Goal: Task Accomplishment & Management: Complete application form

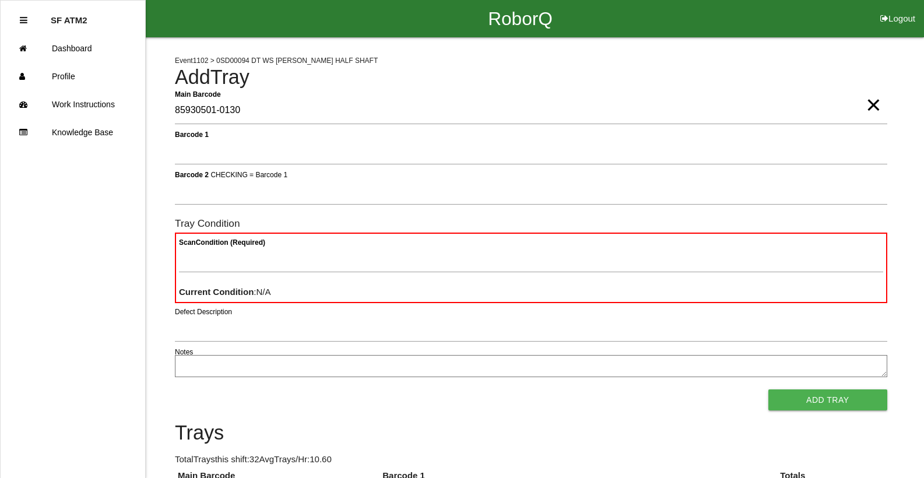
type Barcode "85930501-0130"
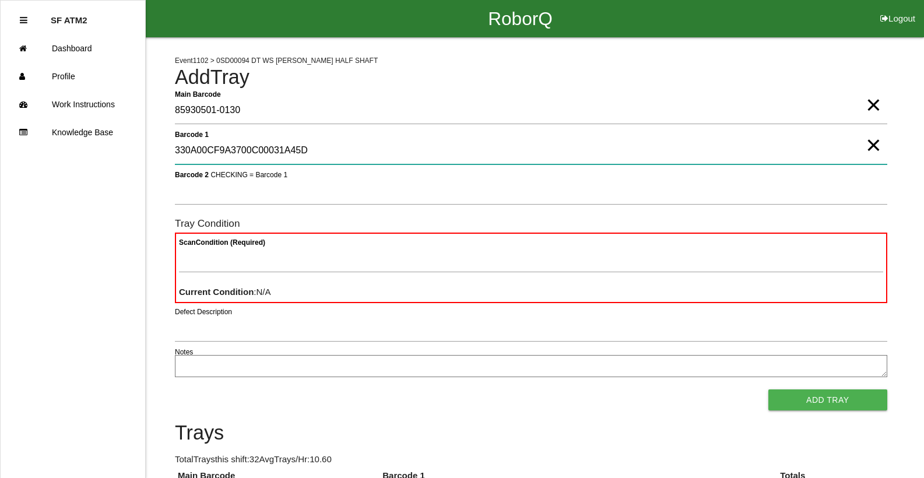
type 1 "330A00CF9A3700C00031A45D"
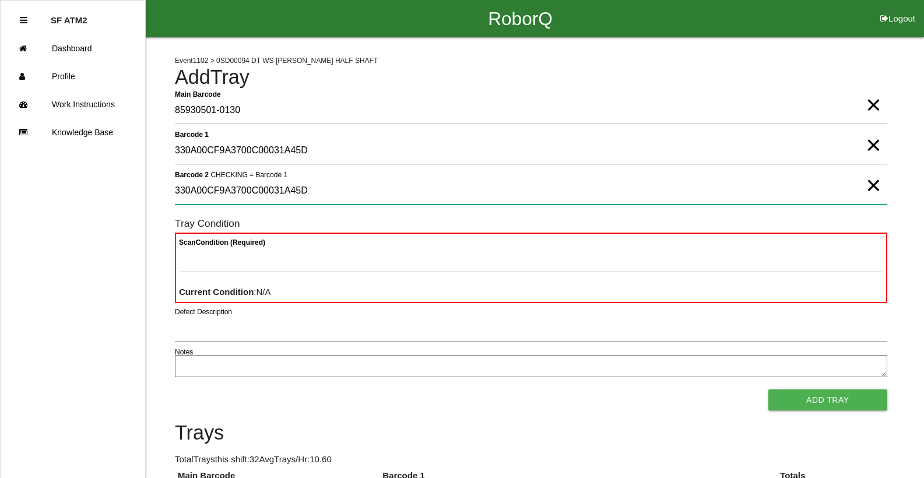
type 2 "330A00CF9A3700C00031A45D"
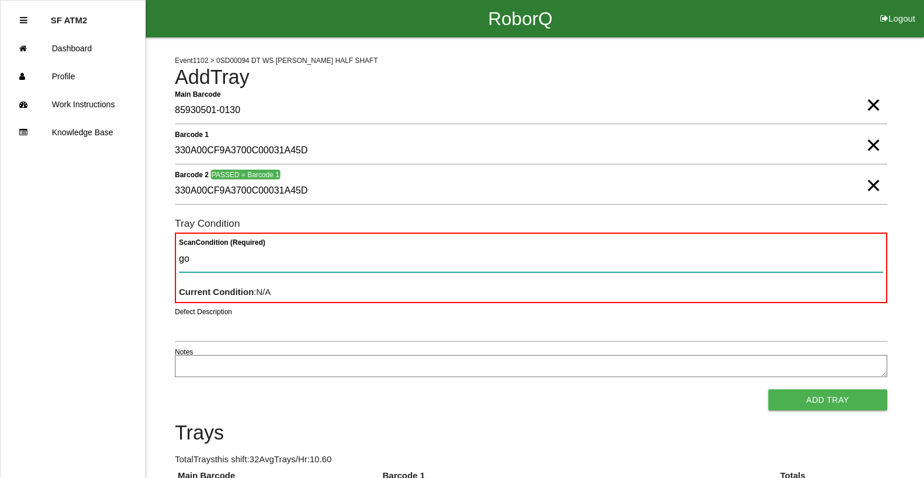
type Condition "goo"
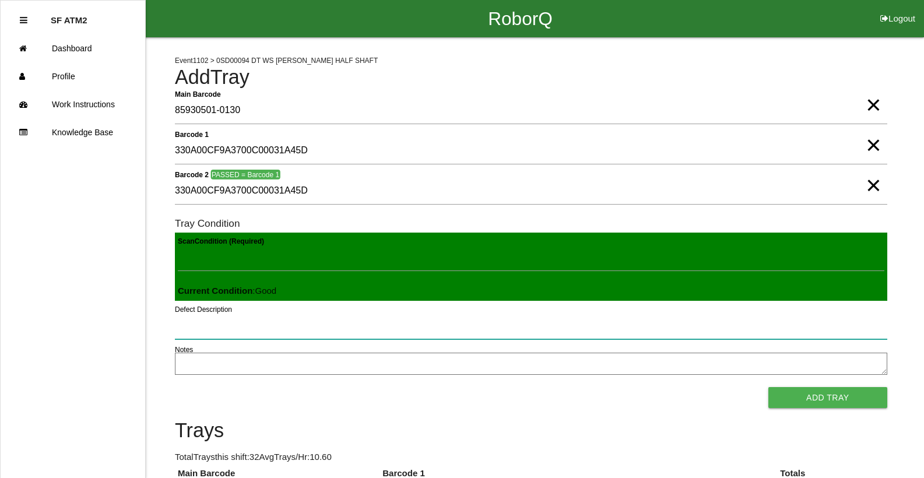
click at [768, 387] on button "Add Tray" at bounding box center [827, 397] width 119 height 21
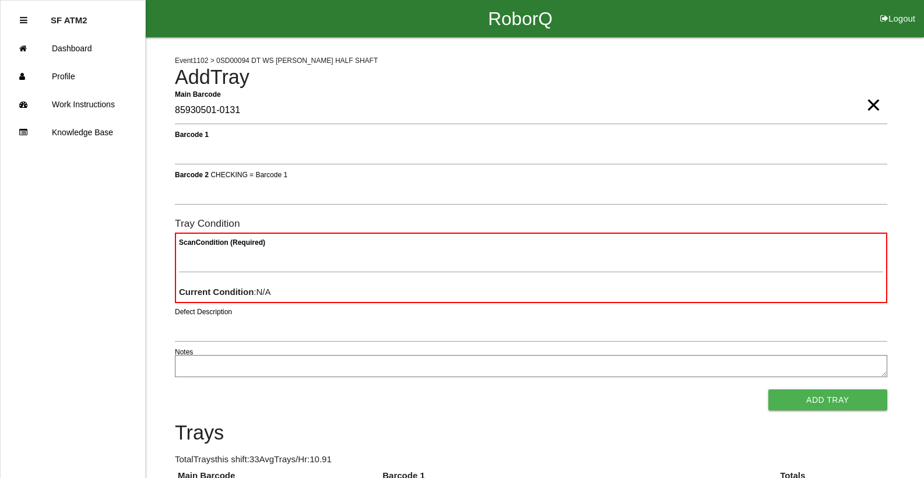
type Barcode "85930501-0131"
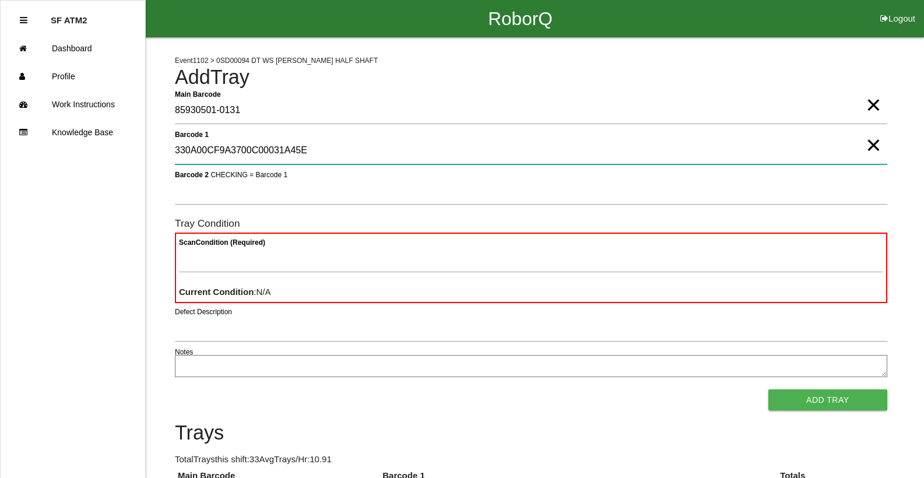
type 1 "330A00CF9A3700C00031A45E"
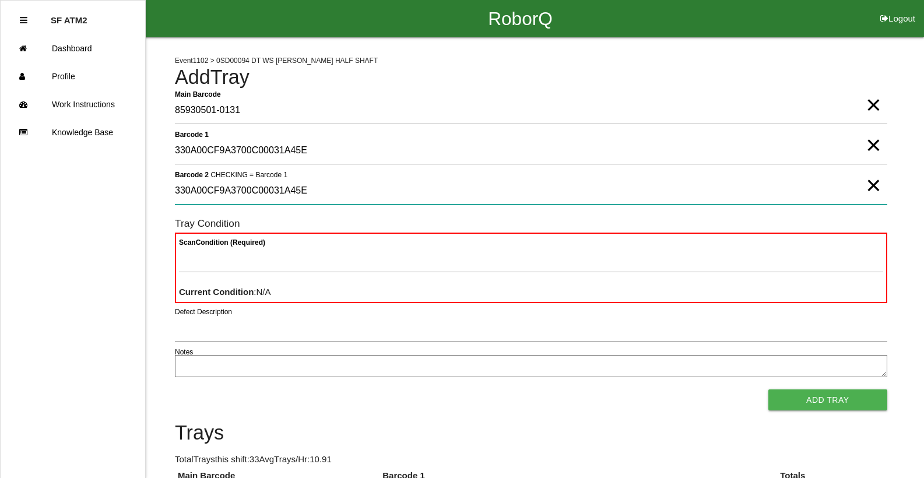
type 2 "330A00CF9A3700C00031A45E"
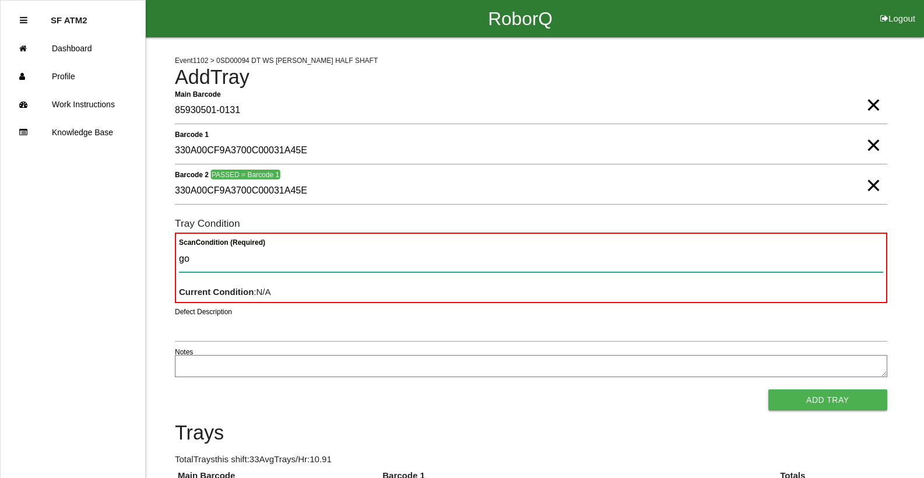
type Condition "goo"
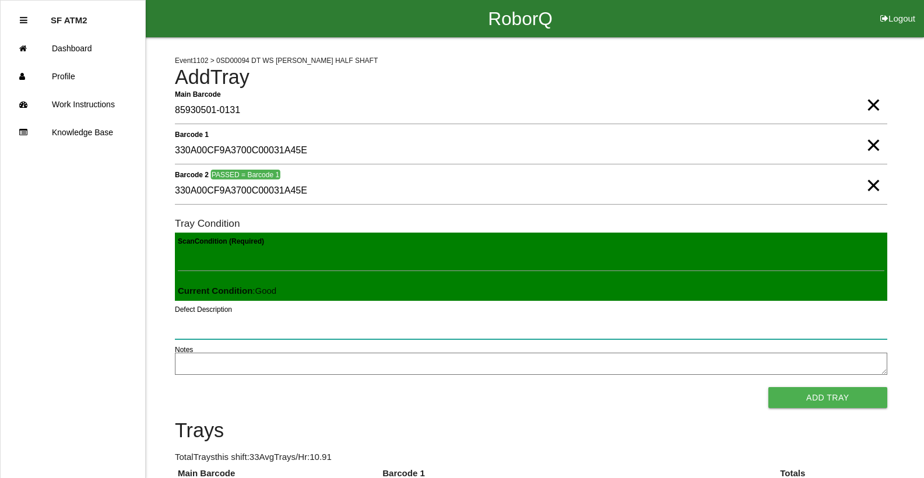
click button "Add Tray" at bounding box center [827, 397] width 119 height 21
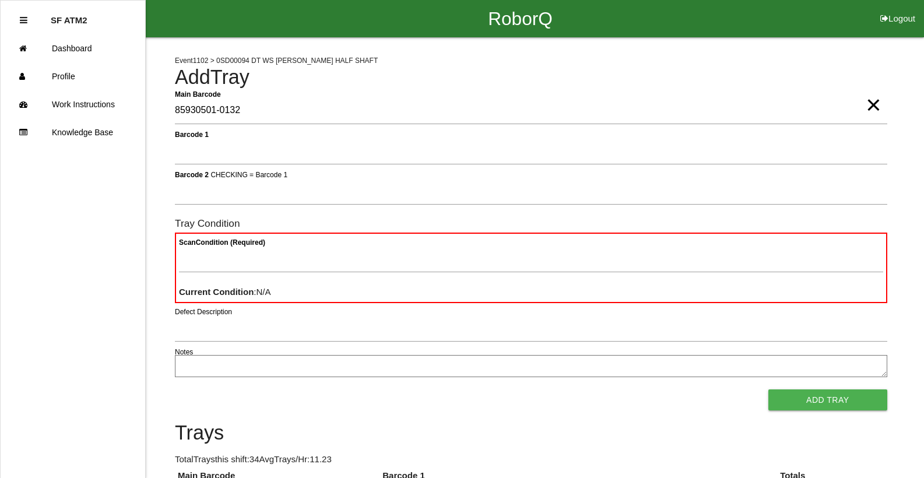
type Barcode "85930501-0132"
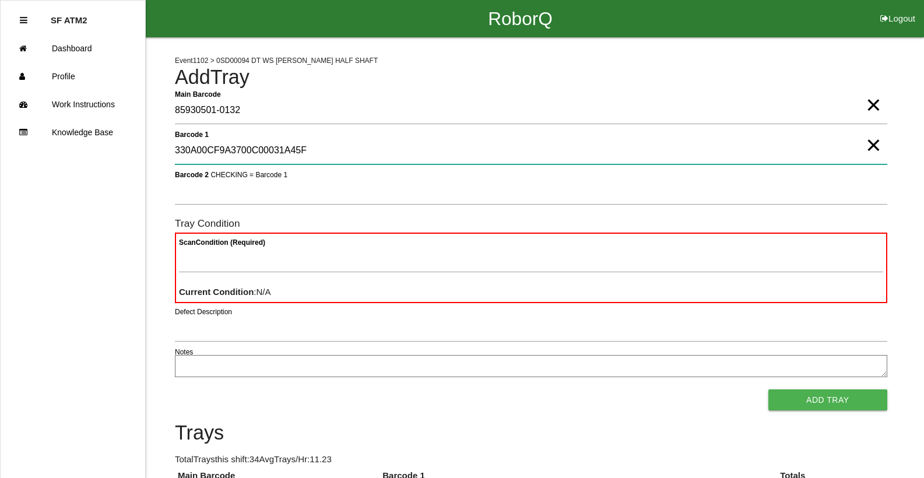
type 1 "330A00CF9A3700C00031A45F"
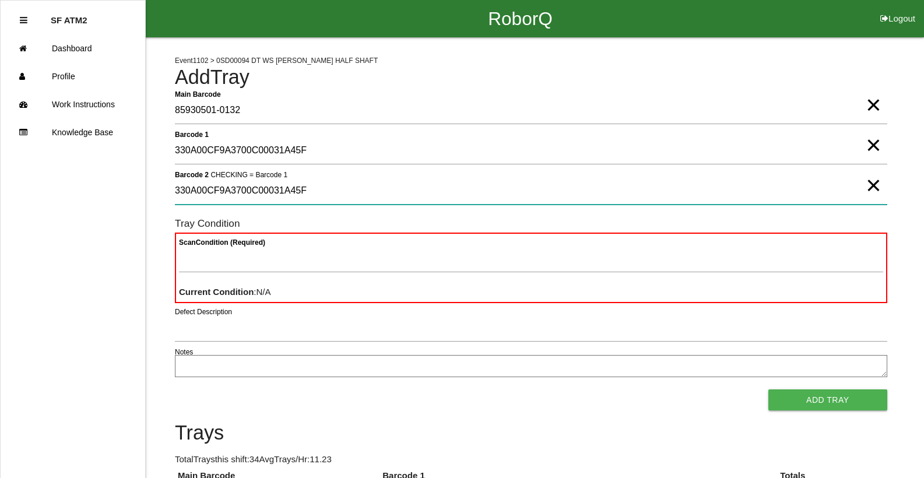
type 2 "330A00CF9A3700C00031A45F"
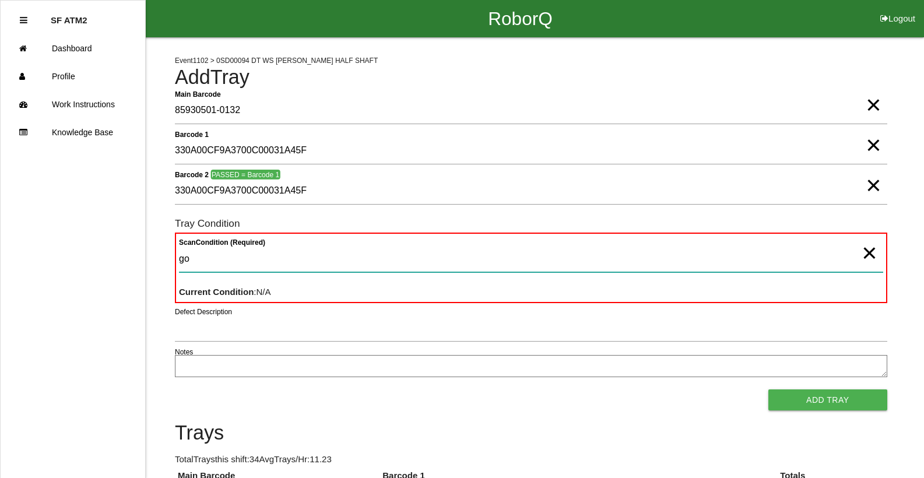
type Condition "goo"
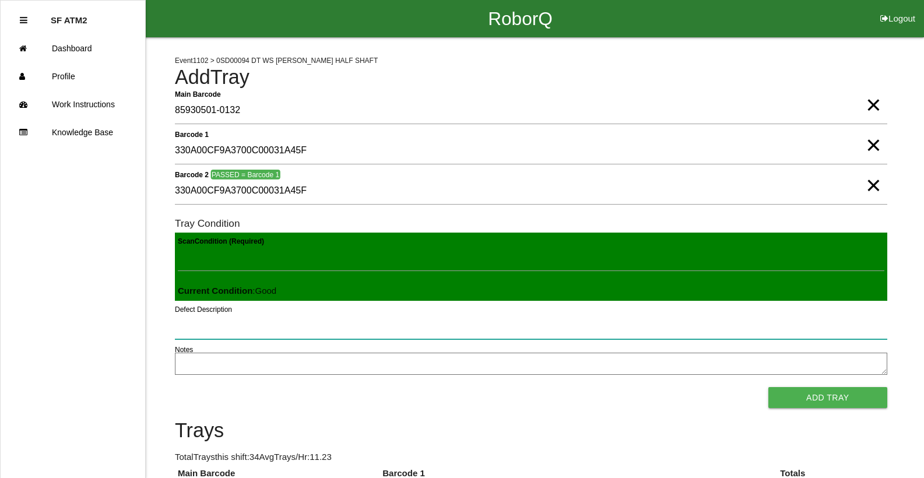
click at [768, 387] on button "Add Tray" at bounding box center [827, 397] width 119 height 21
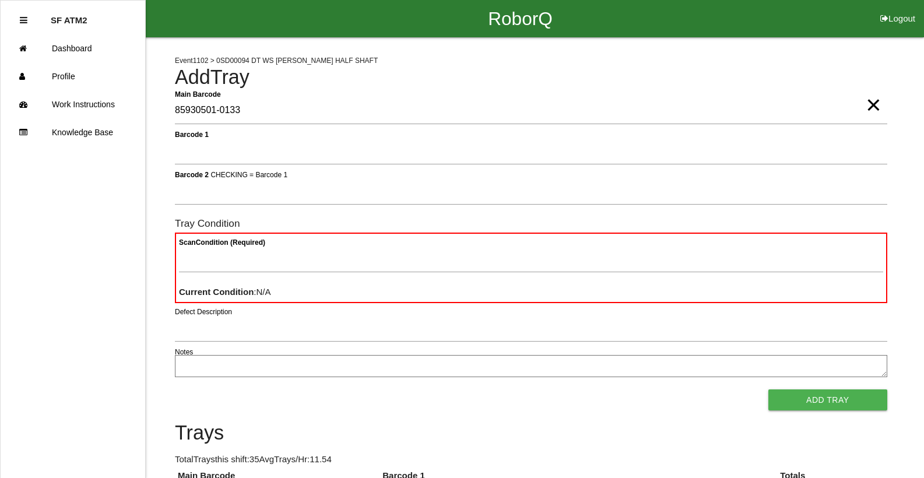
type Barcode "85930501-0133"
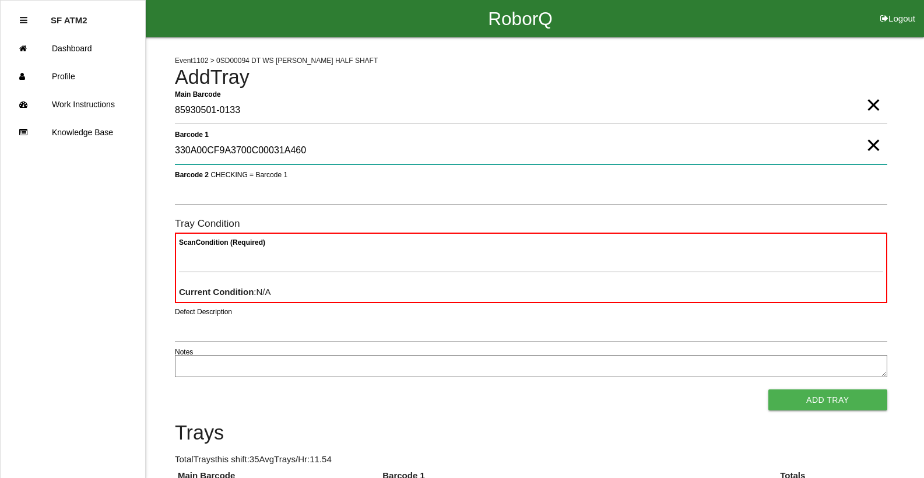
type 1 "330A00CF9A3700C00031A460"
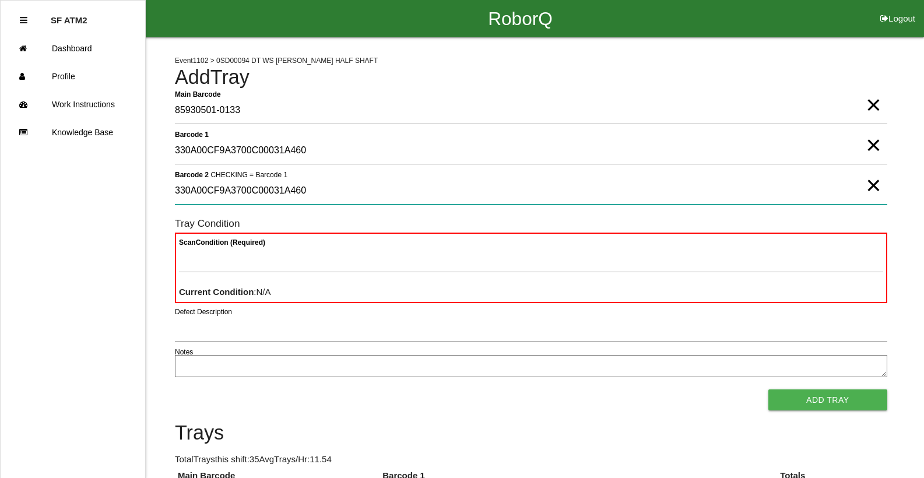
type 2 "330A00CF9A3700C00031A460"
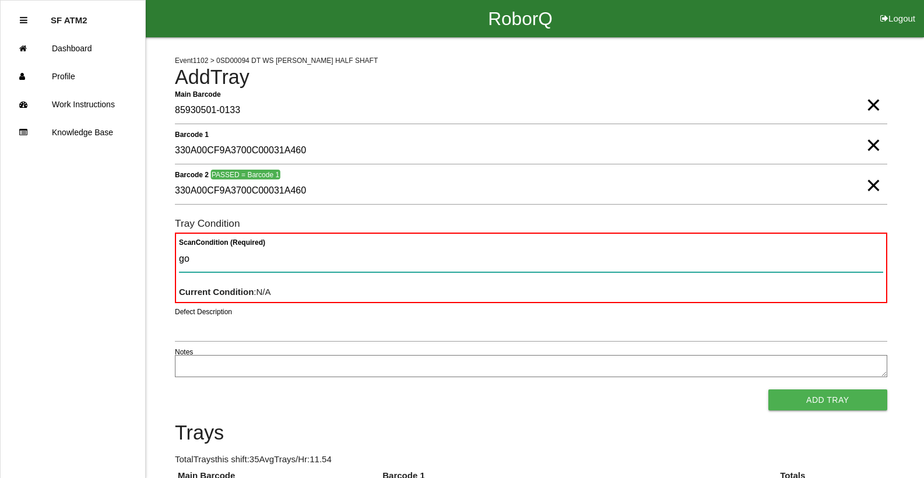
type Condition "goo"
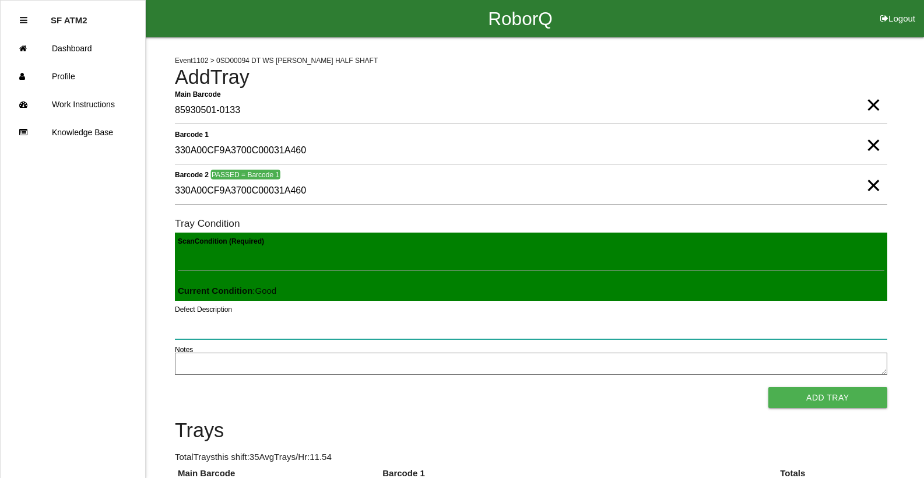
click at [768, 387] on button "Add Tray" at bounding box center [827, 397] width 119 height 21
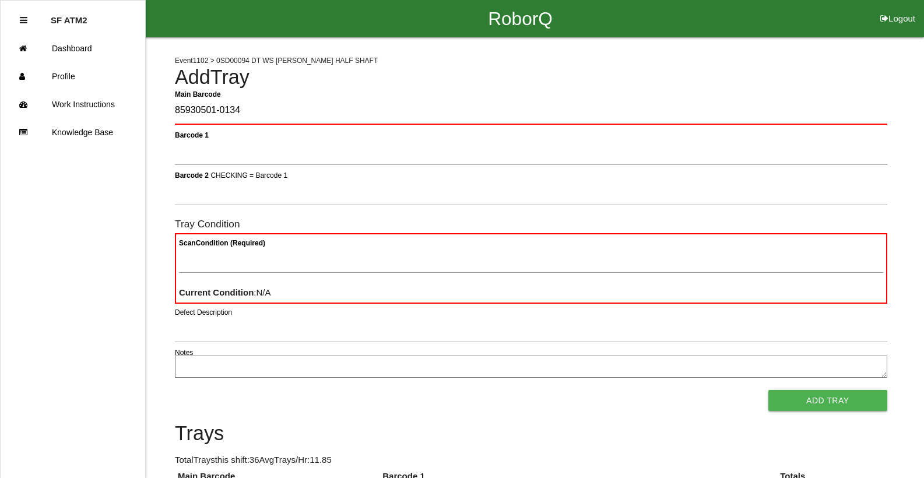
type Barcode "85930501-0134"
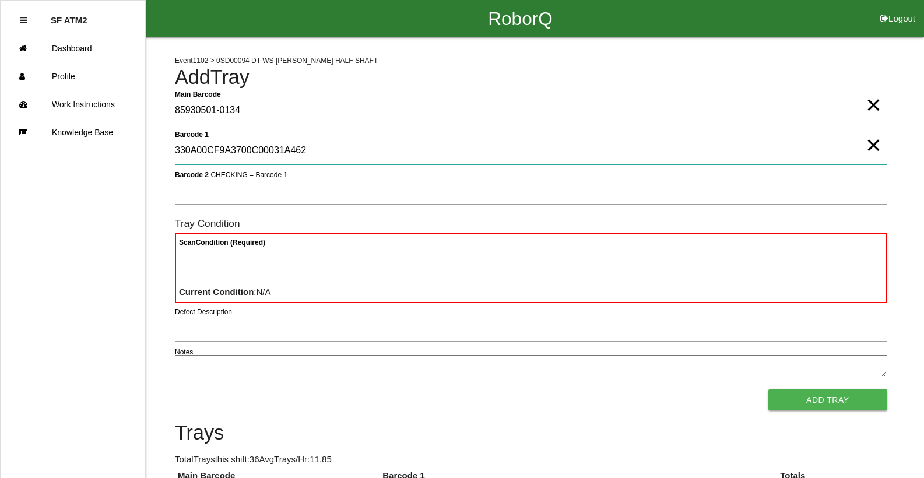
type 1 "330A00CF9A3700C00031A462"
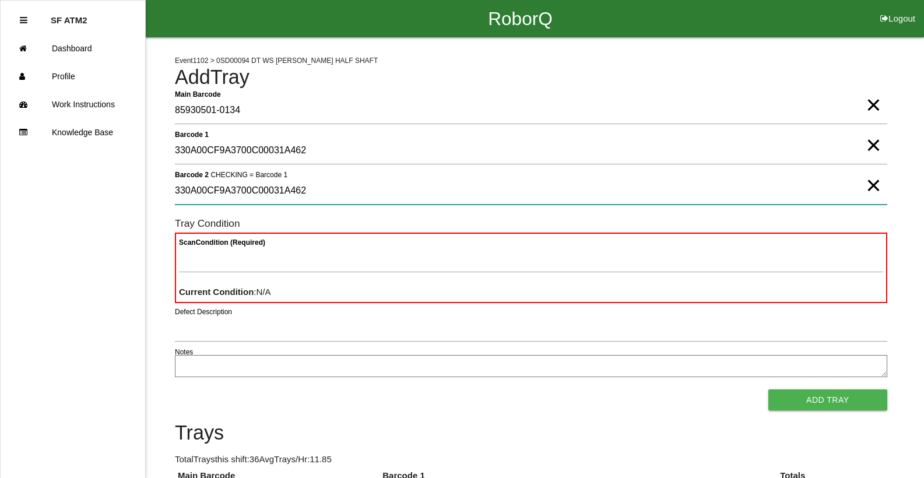
type 2 "330A00CF9A3700C00031A462"
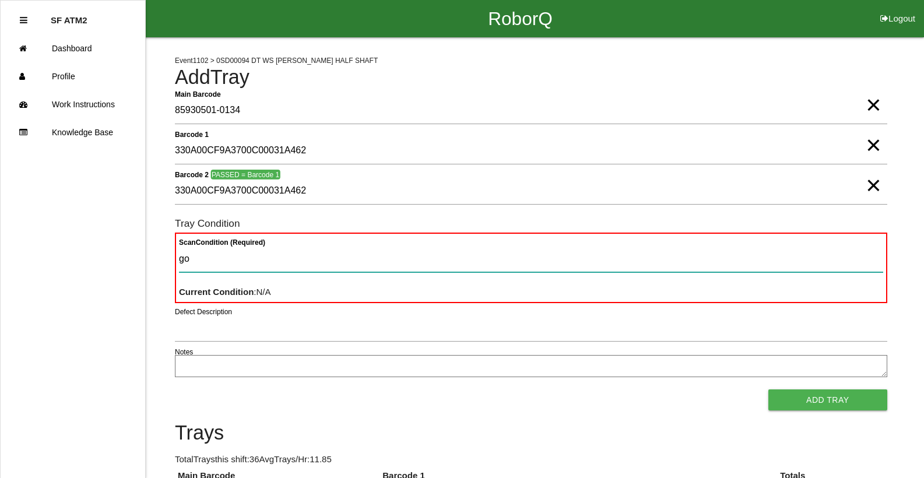
type Condition "goo"
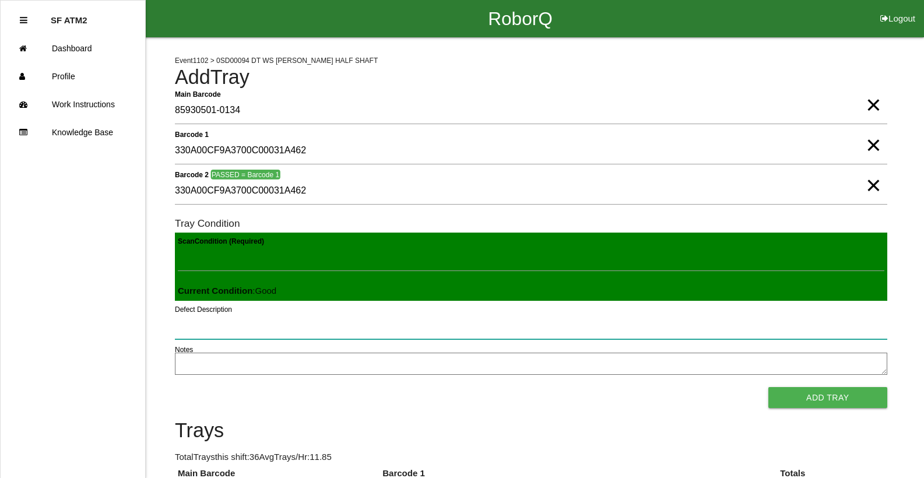
click at [768, 387] on button "Add Tray" at bounding box center [827, 397] width 119 height 21
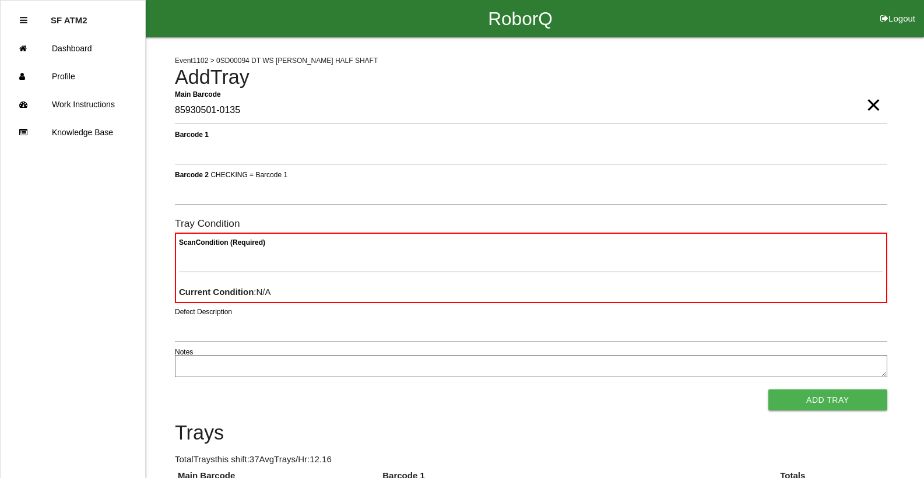
type Barcode "85930501-0135"
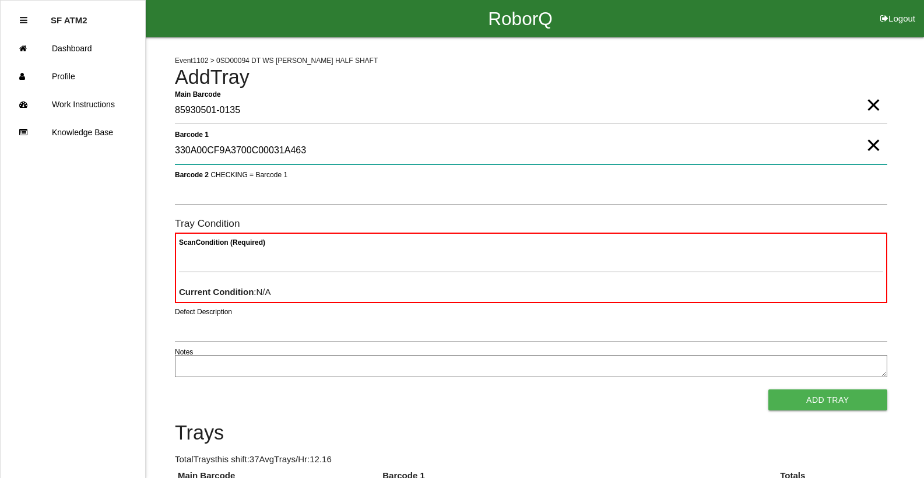
type 1 "330A00CF9A3700C00031A463"
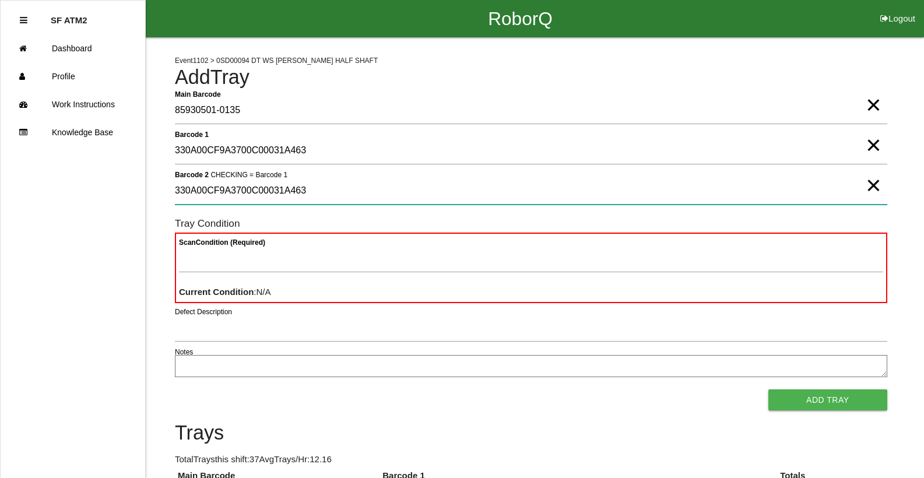
type 2 "330A00CF9A3700C00031A463"
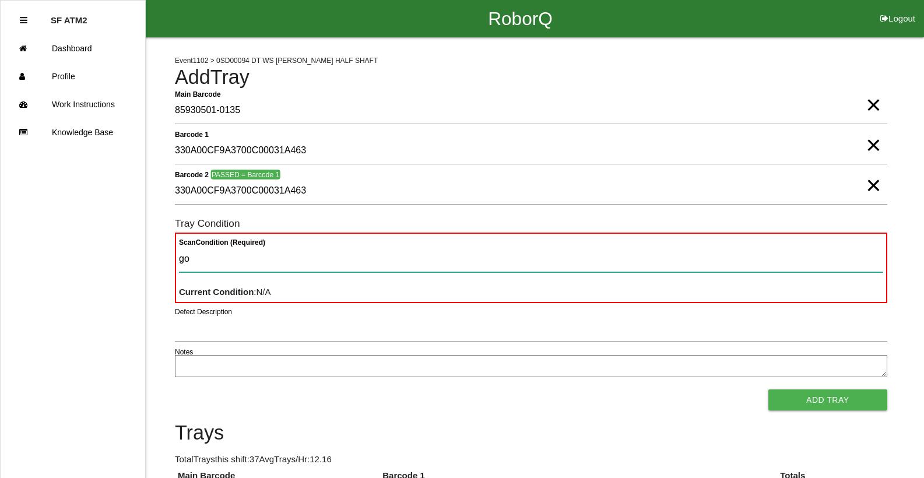
type Condition "goo"
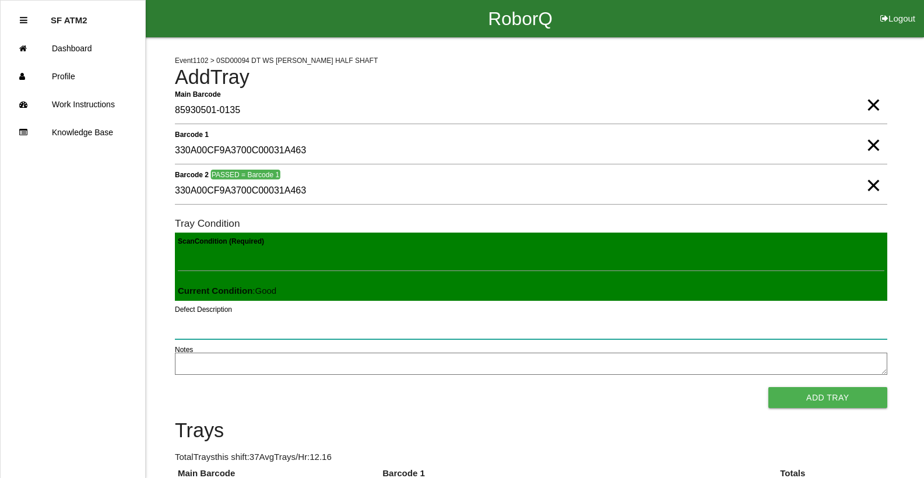
click at [768, 387] on button "Add Tray" at bounding box center [827, 397] width 119 height 21
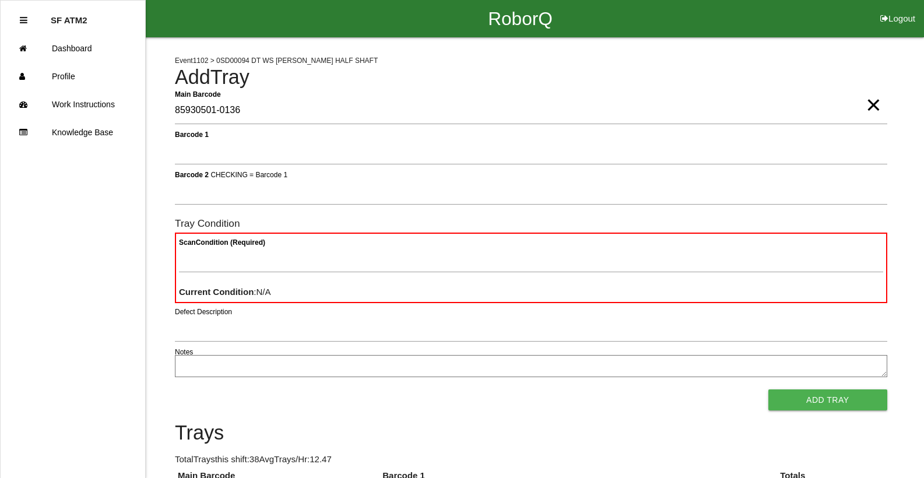
type Barcode "85930501-0136"
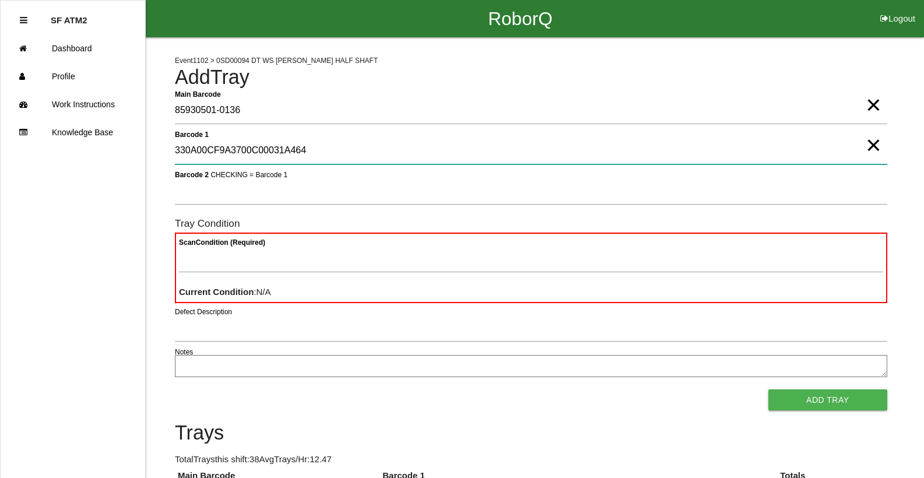
type 1 "330A00CF9A3700C00031A464"
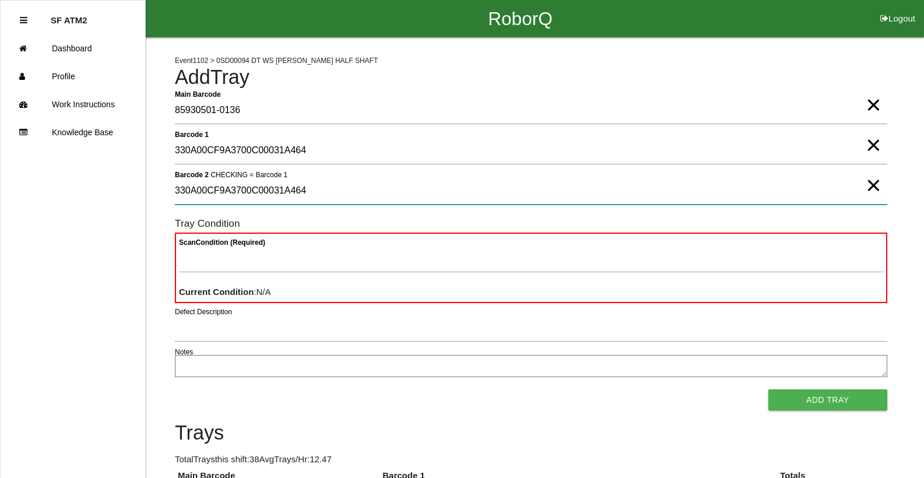
type 2 "330A00CF9A3700C00031A464"
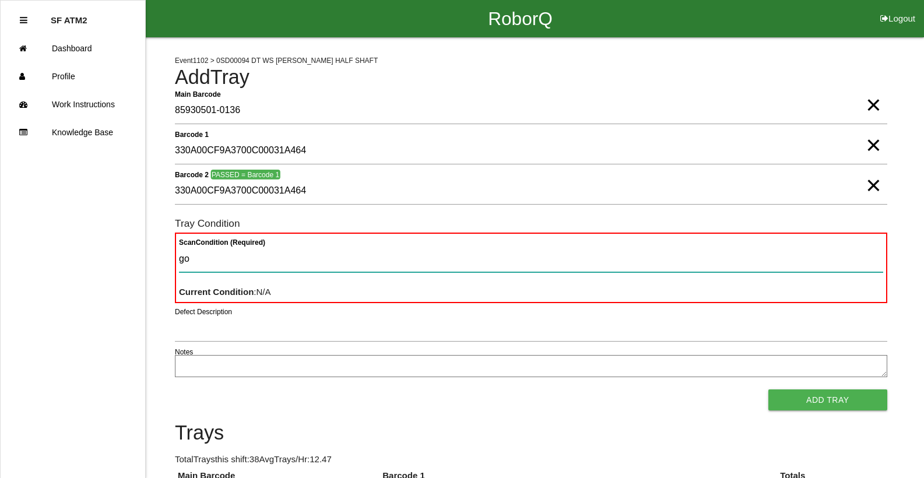
type Condition "goo"
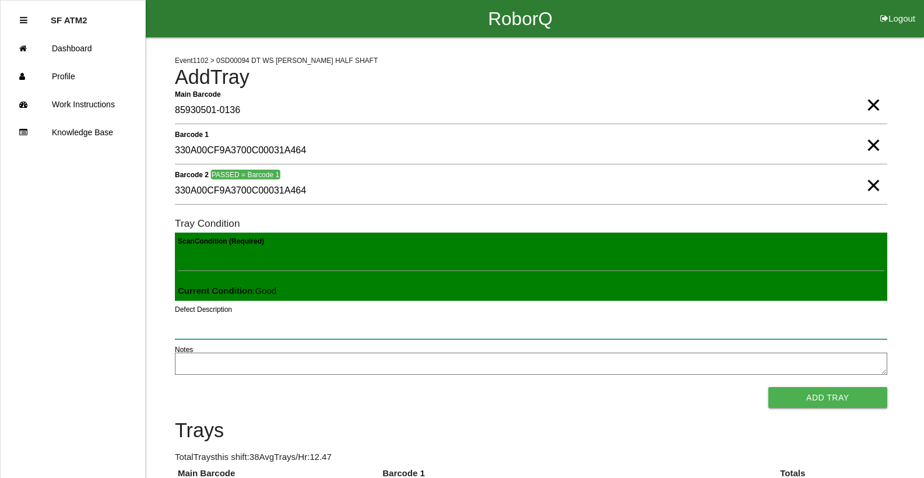
click at [768, 387] on button "Add Tray" at bounding box center [827, 397] width 119 height 21
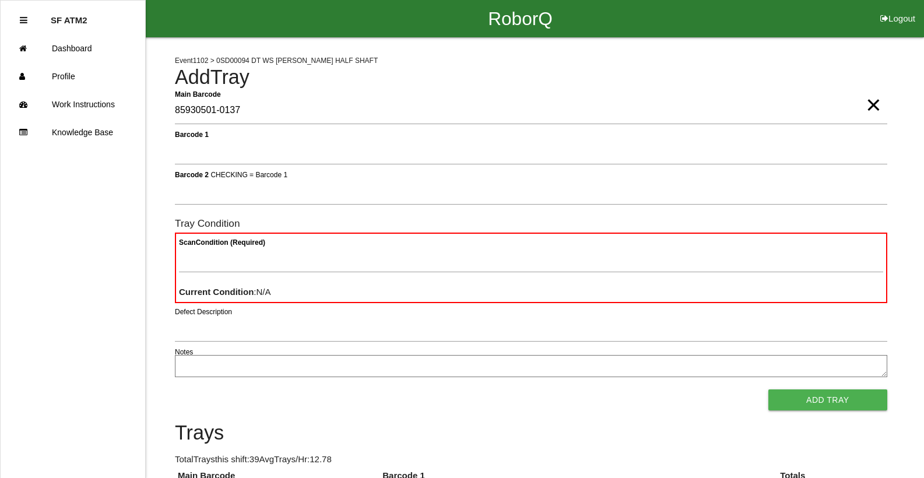
type Barcode "85930501-0137"
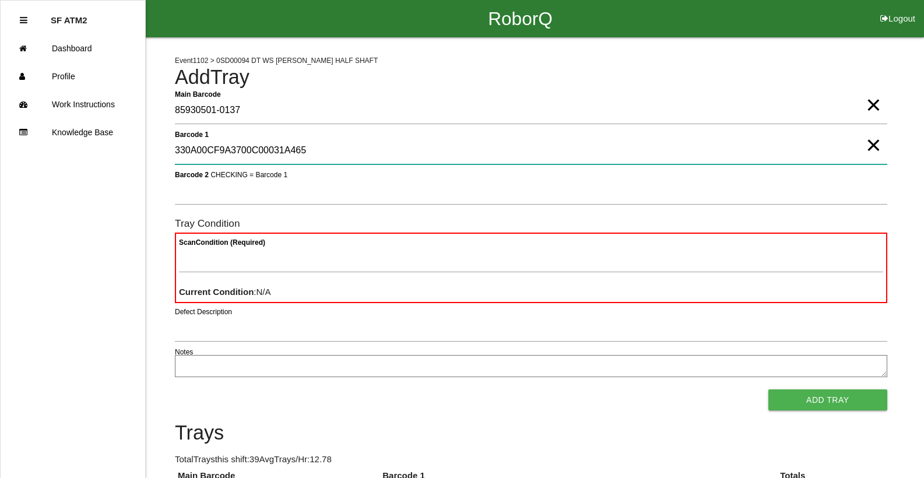
type 1 "330A00CF9A3700C00031A465"
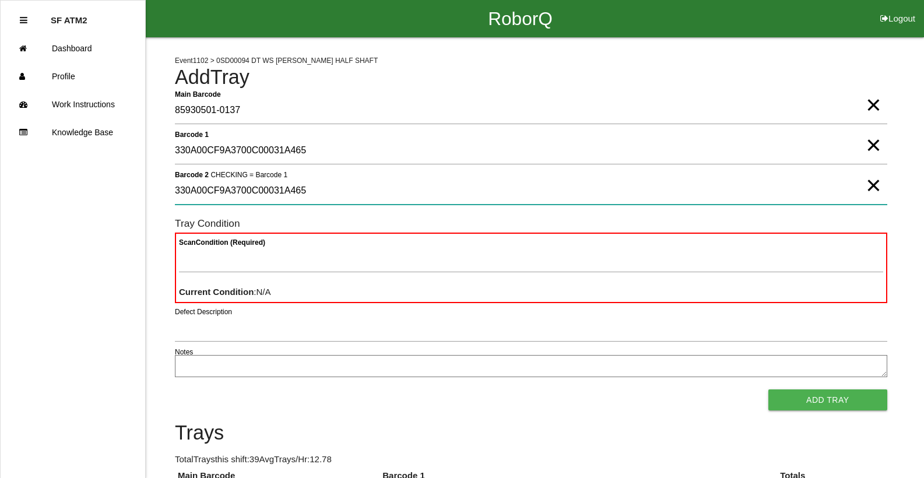
type 2 "330A00CF9A3700C00031A465"
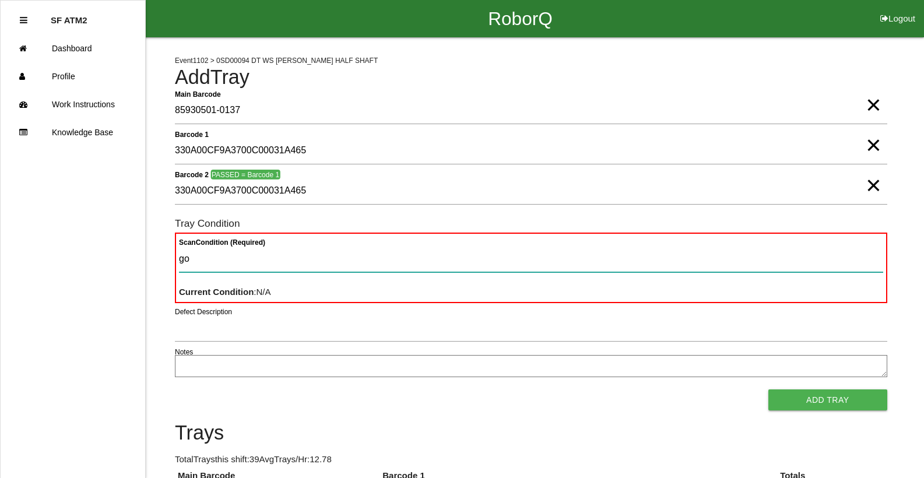
type Condition "goo"
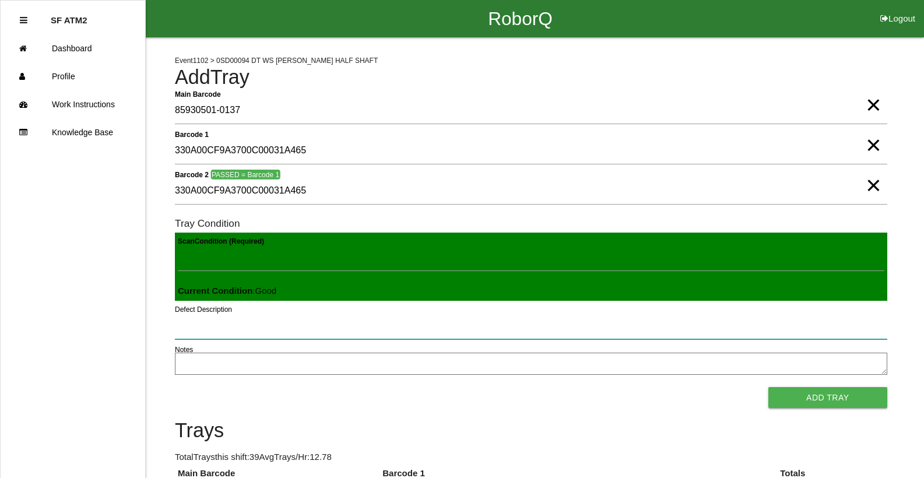
click at [768, 387] on button "Add Tray" at bounding box center [827, 397] width 119 height 21
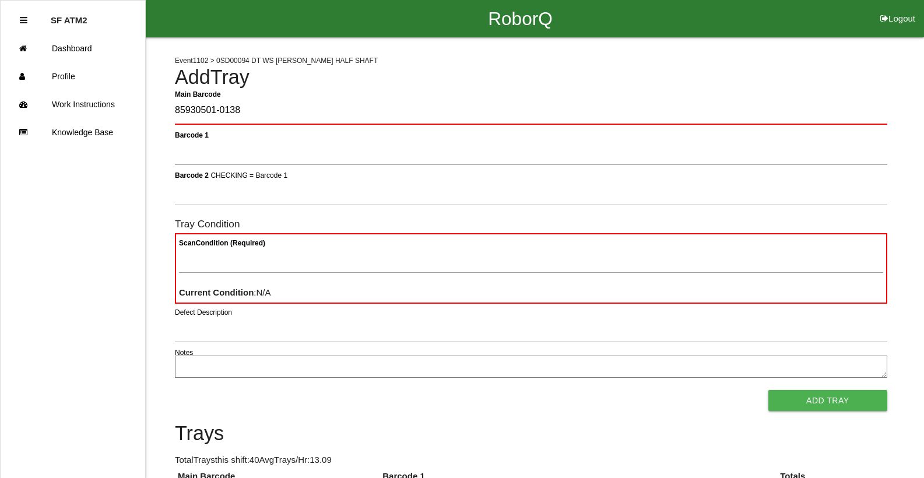
type Barcode "85930501-0138"
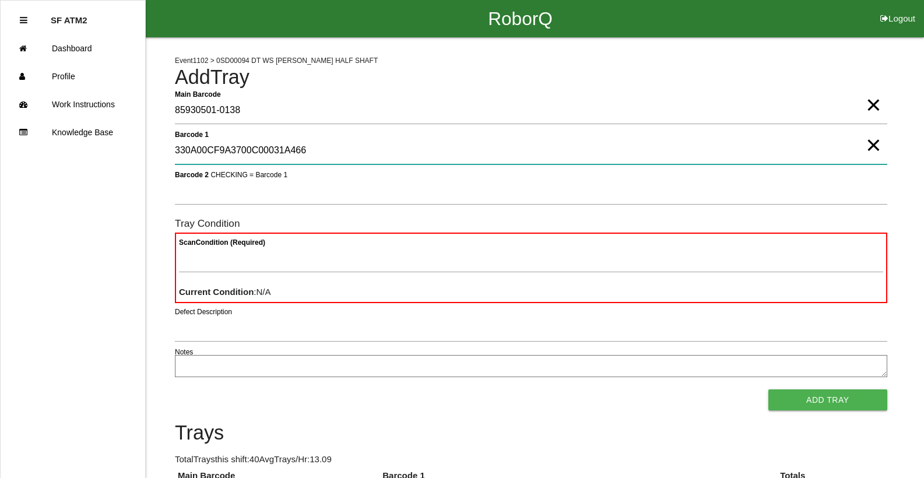
type 1 "330A00CF9A3700C00031A466"
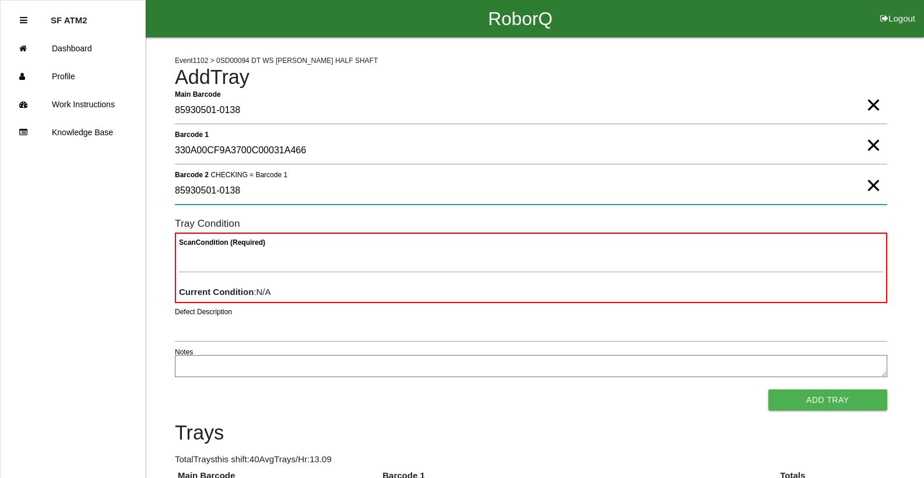
type 2 "85930501-0138"
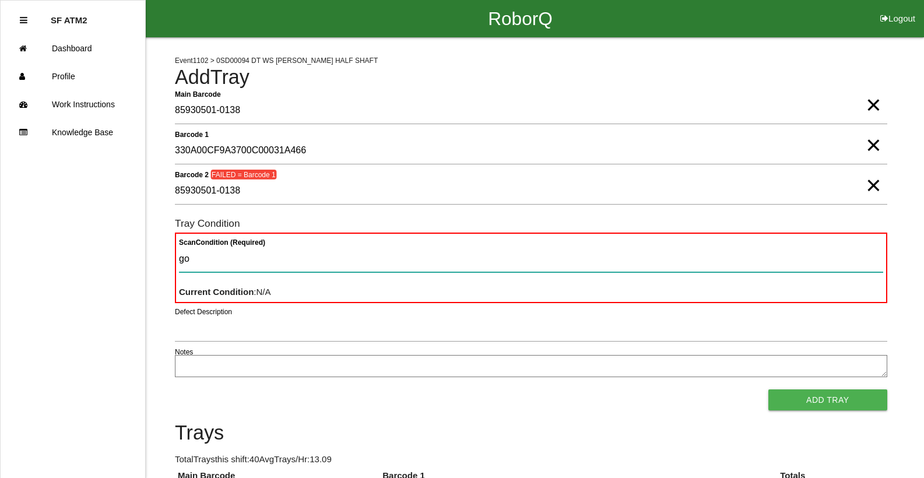
type Condition "goo"
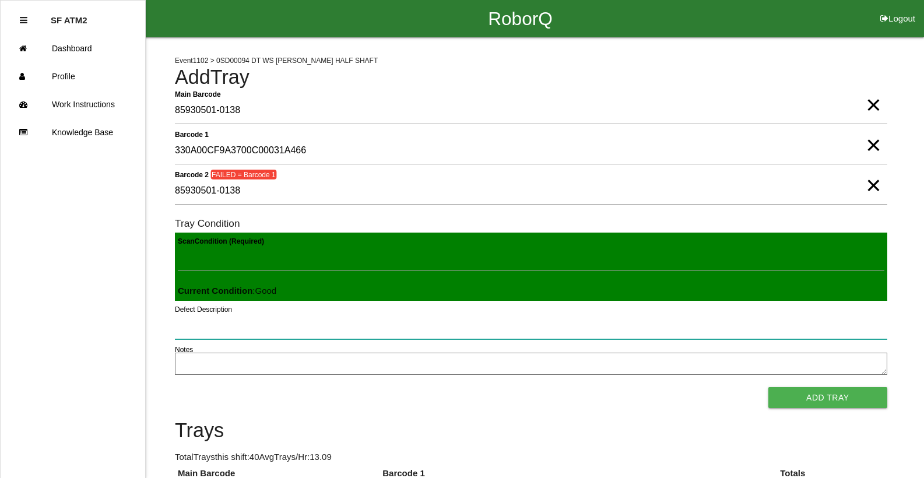
click at [768, 387] on button "Add Tray" at bounding box center [827, 397] width 119 height 21
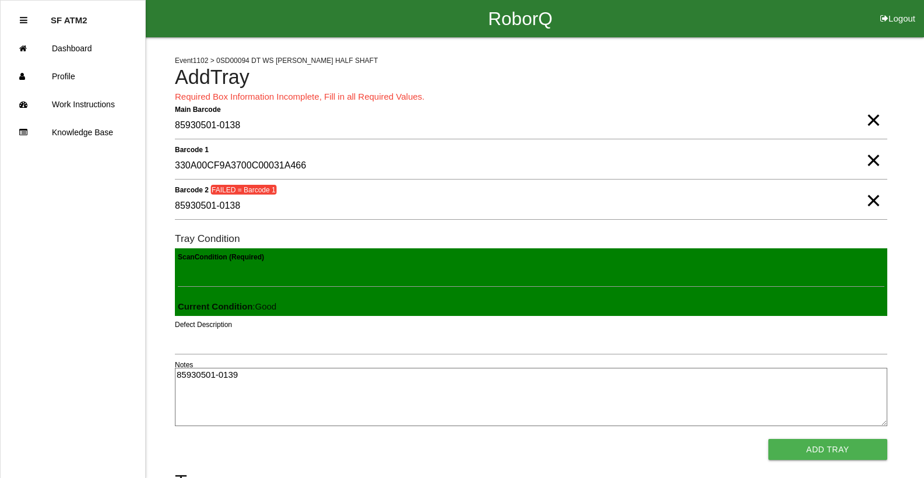
type textarea "85930501-0139"
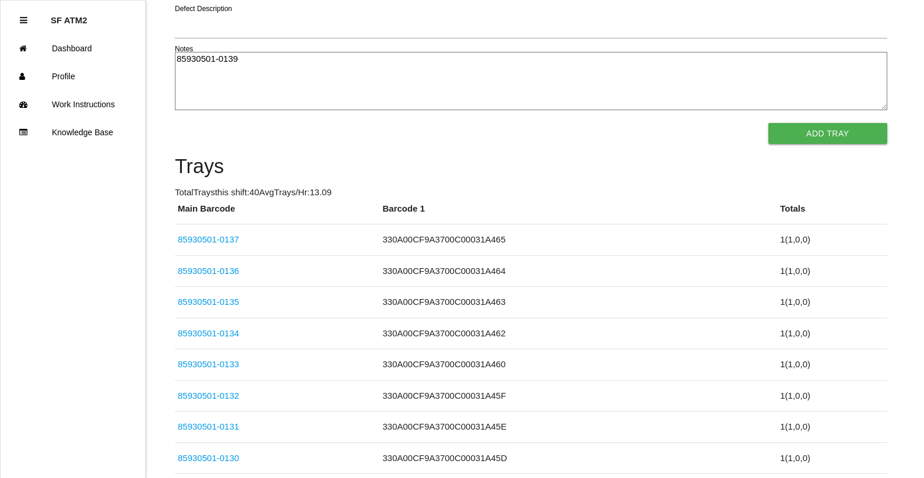
click link "85930501-0135" at bounding box center [208, 302] width 61 height 10
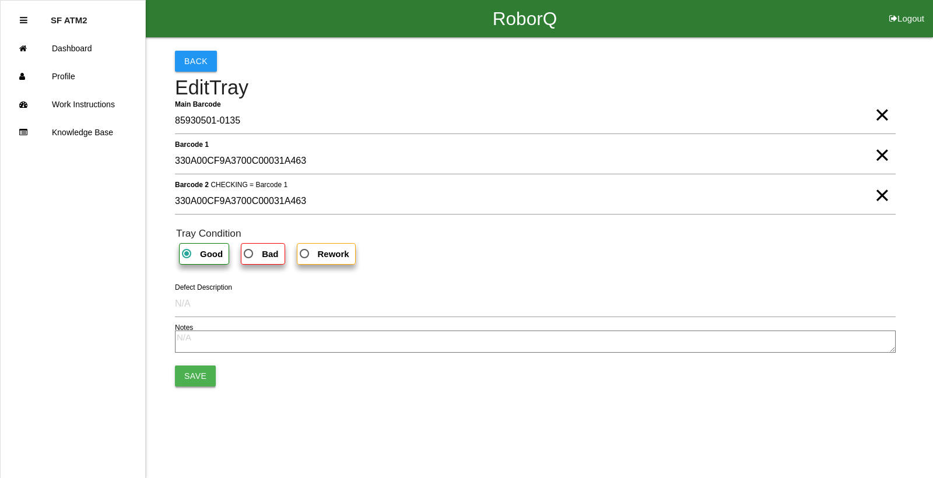
click at [192, 381] on button "Save" at bounding box center [195, 375] width 41 height 21
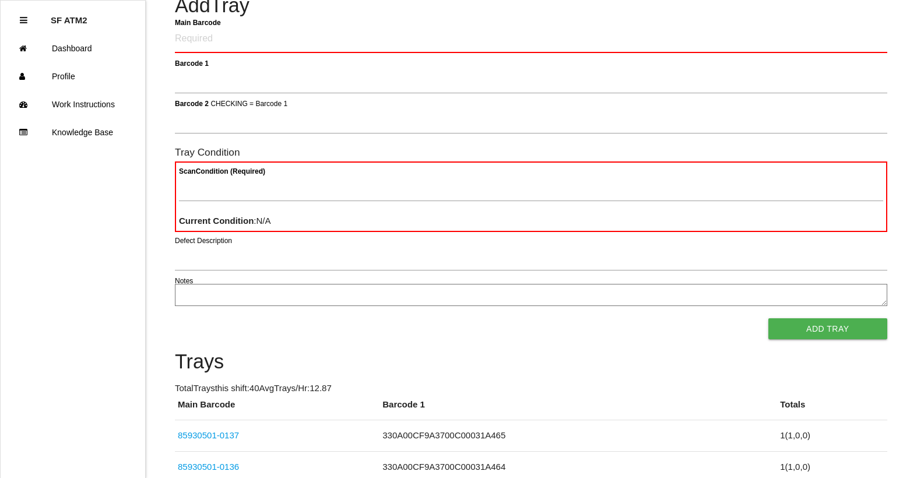
scroll to position [58, 0]
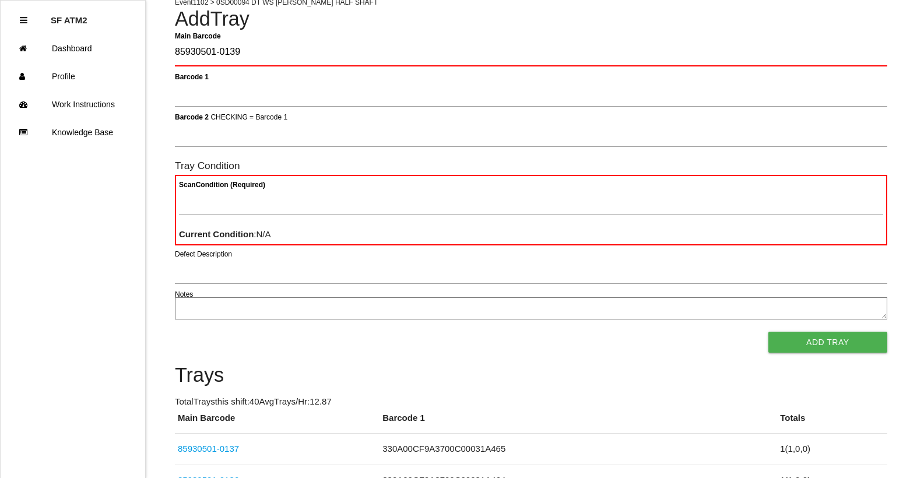
type Barcode "85930501-0139"
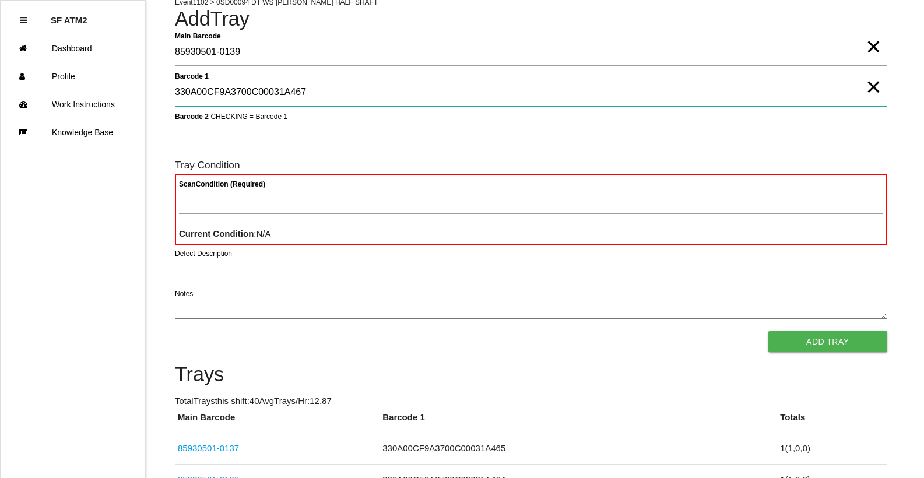
type 1 "330A00CF9A3700C00031A467"
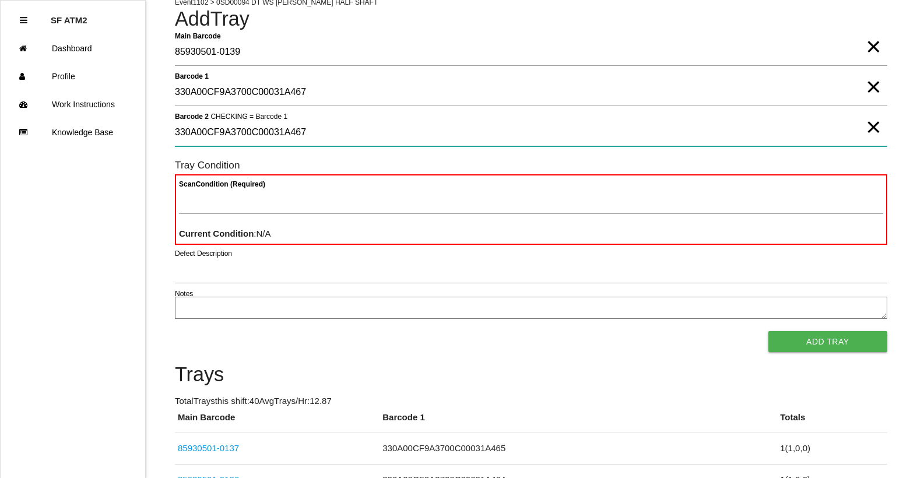
type 2 "330A00CF9A3700C00031A467"
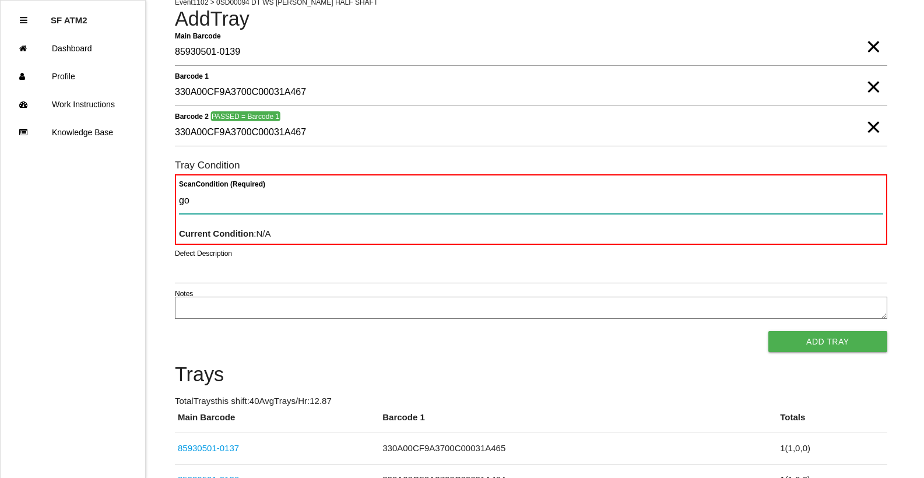
type Condition "goo"
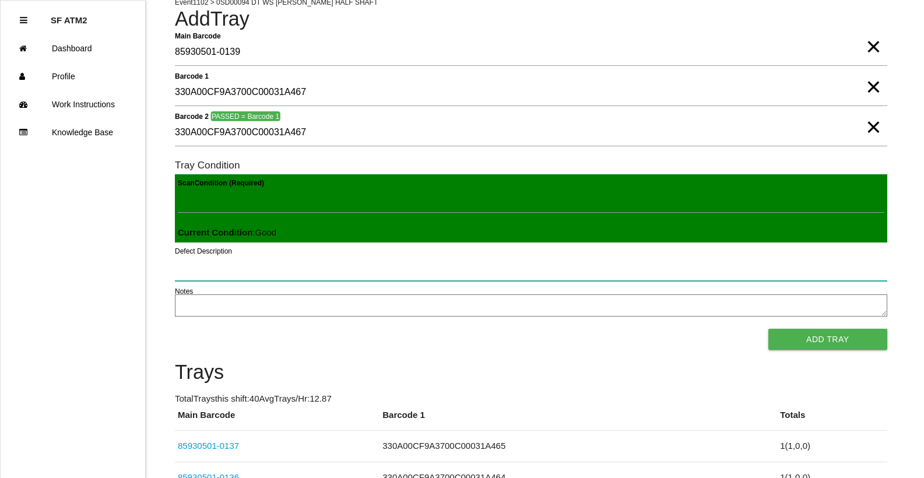
click at [768, 329] on button "Add Tray" at bounding box center [827, 339] width 119 height 21
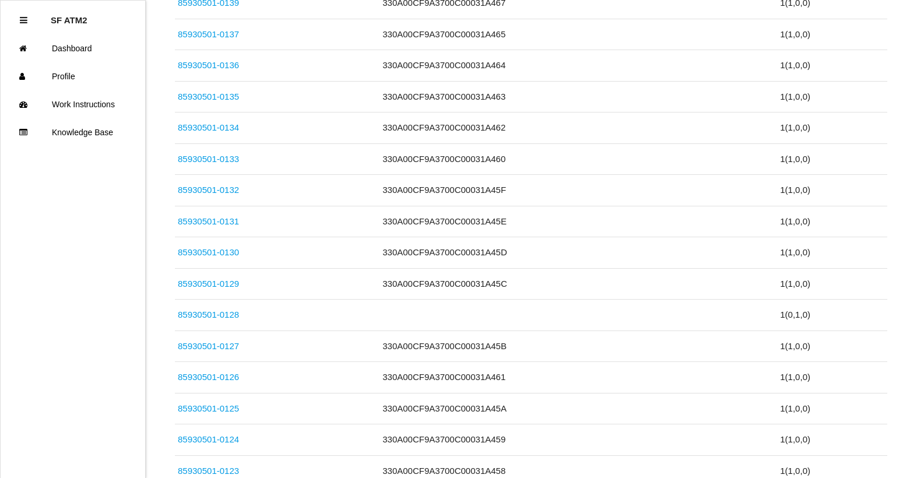
scroll to position [525, 0]
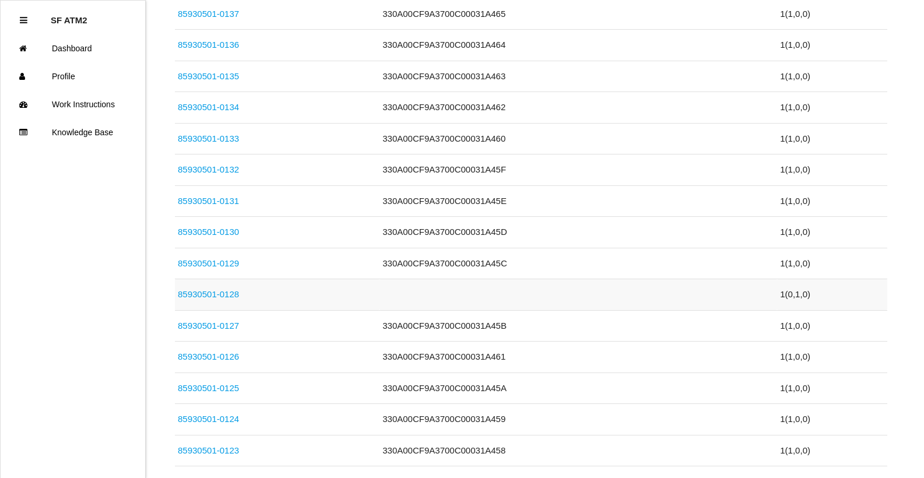
click at [196, 294] on link "85930501-0128" at bounding box center [208, 294] width 61 height 10
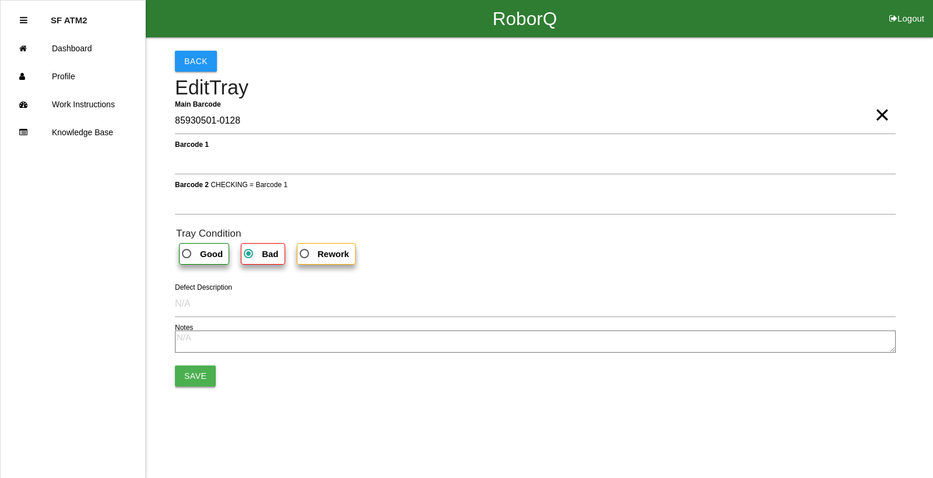
click at [204, 367] on button "Save" at bounding box center [195, 375] width 41 height 21
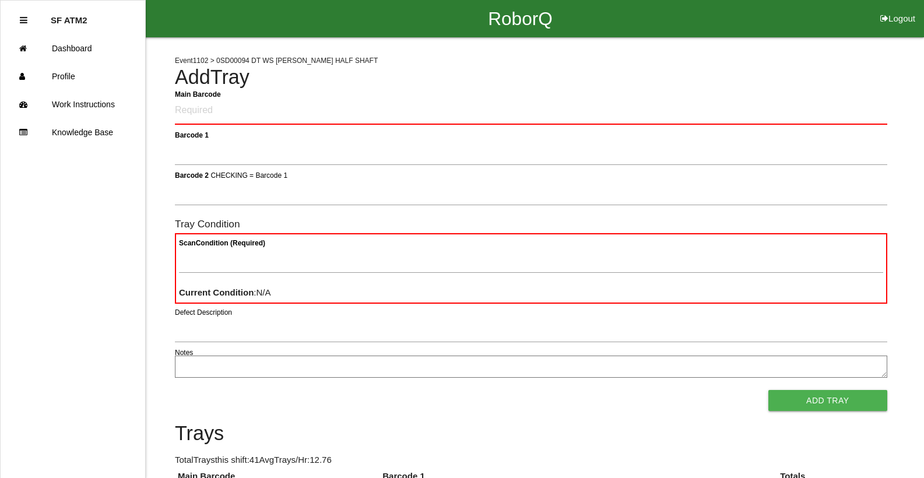
click at [242, 112] on Barcode "Main Barcode" at bounding box center [531, 110] width 712 height 27
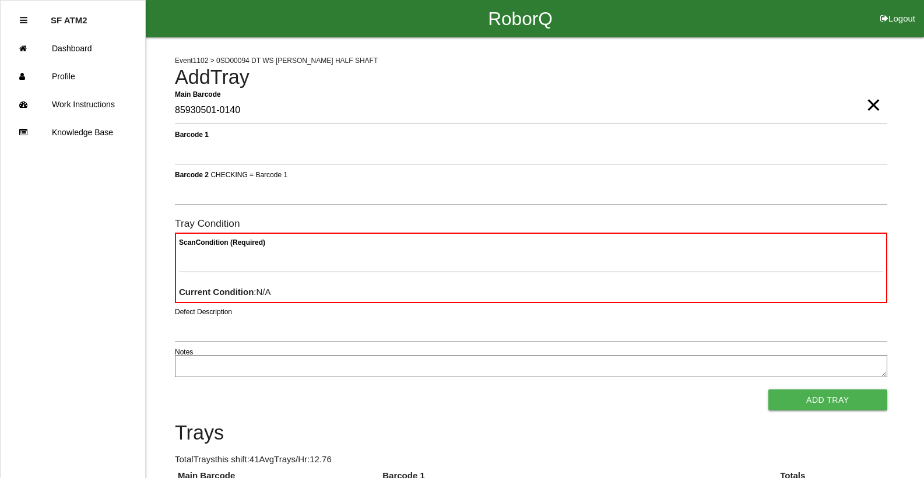
type Barcode "85930501-0140"
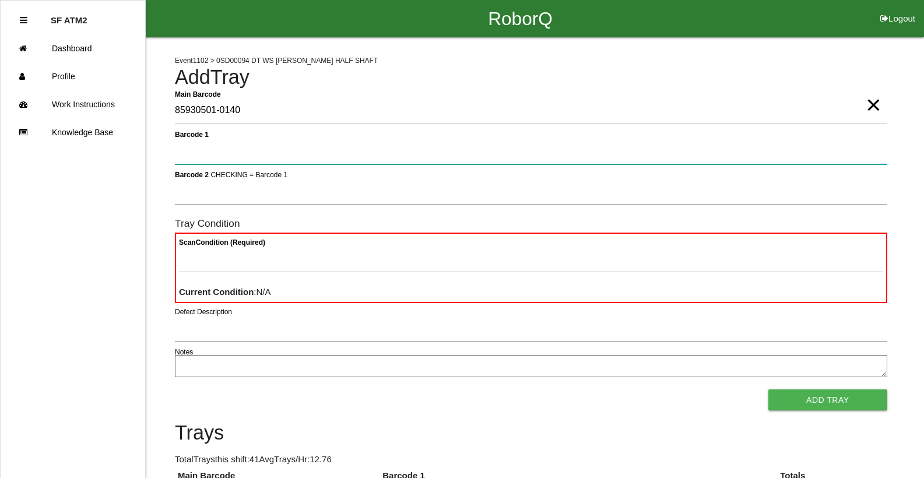
click at [768, 389] on button "Add Tray" at bounding box center [827, 399] width 119 height 21
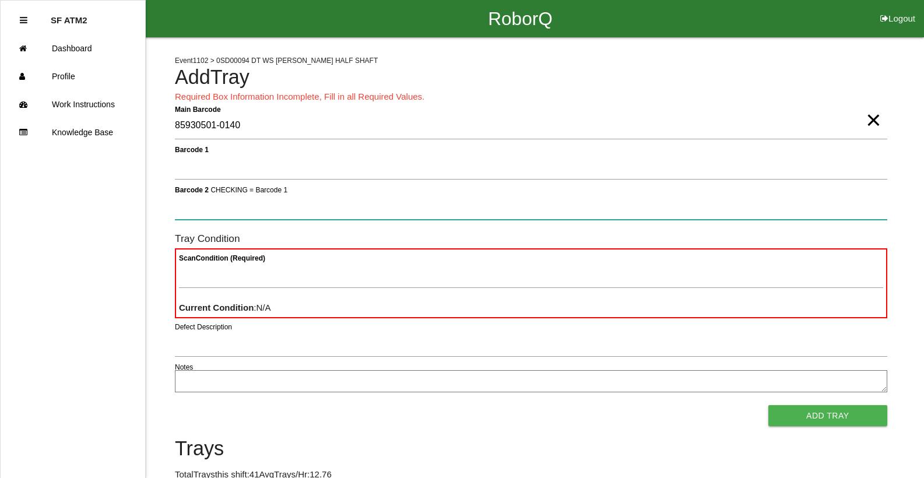
click at [768, 405] on button "Add Tray" at bounding box center [827, 415] width 119 height 21
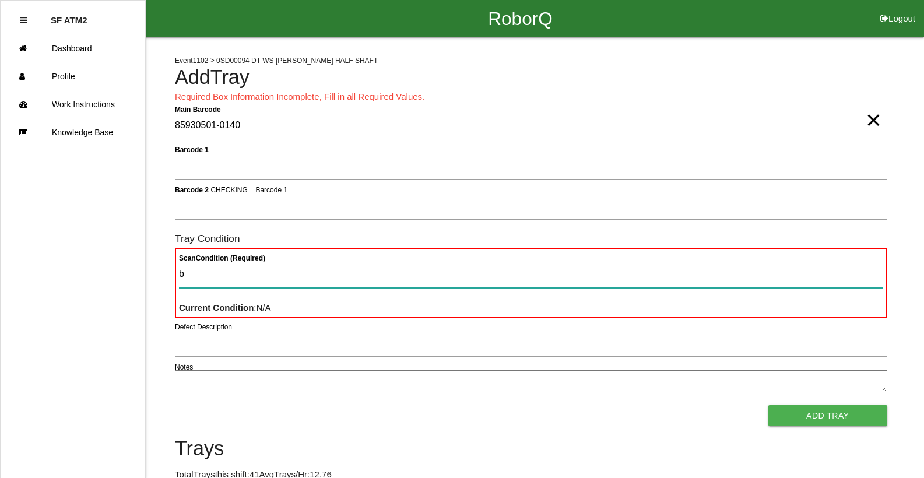
type Condition "ba"
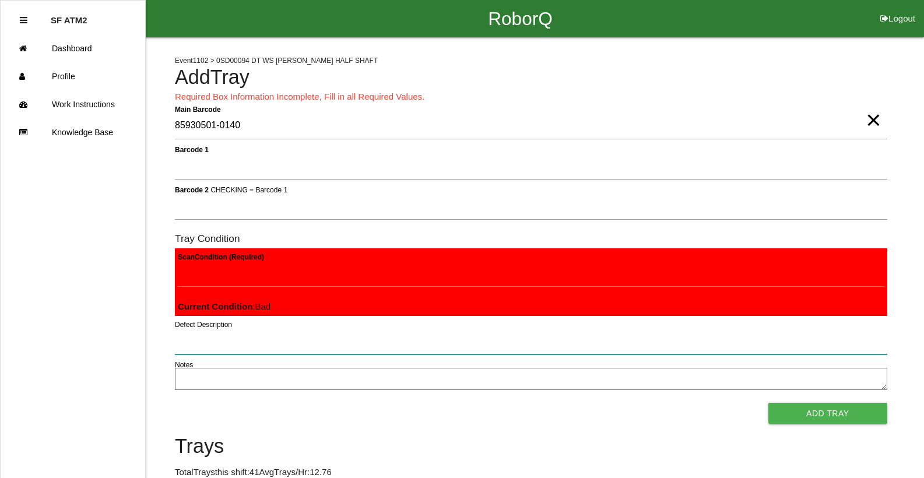
click at [768, 403] on button "Add Tray" at bounding box center [827, 413] width 119 height 21
